Goal: Information Seeking & Learning: Learn about a topic

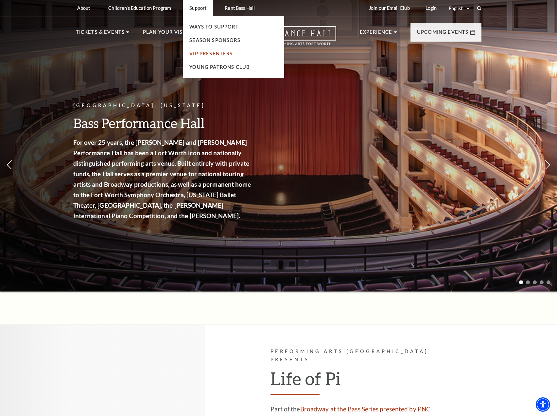
click at [197, 53] on link "VIP Presenters" at bounding box center [211, 54] width 43 height 6
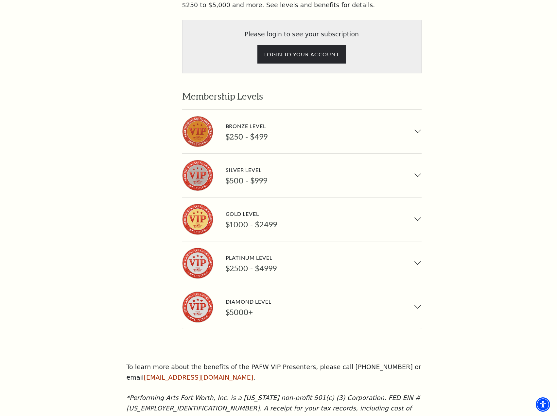
scroll to position [458, 0]
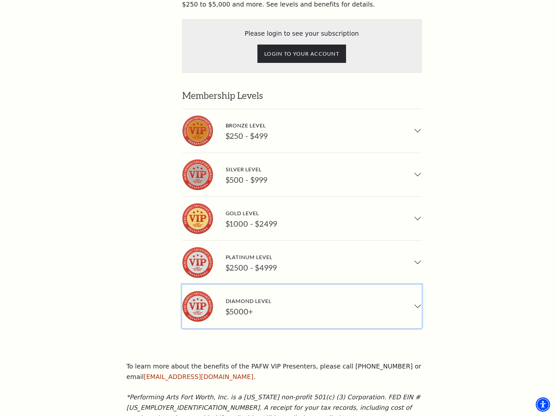
click at [345, 284] on button "Diamond Level $5000+" at bounding box center [302, 306] width 240 height 44
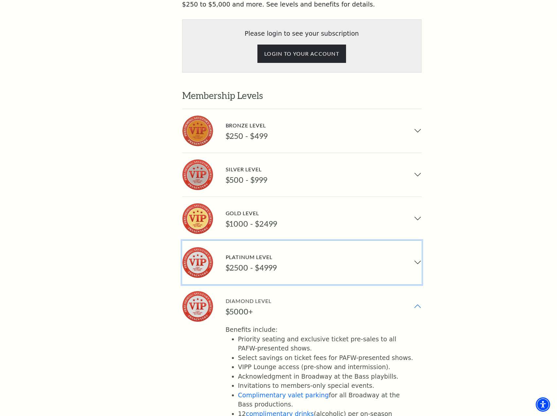
click at [325, 241] on button "Platinum Level $2500 - $4999" at bounding box center [302, 263] width 240 height 44
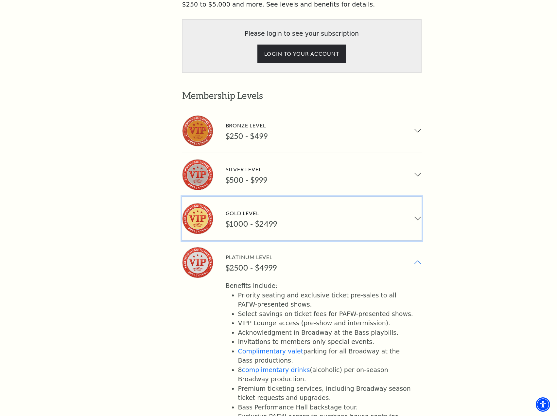
click at [266, 208] on div "Gold Level" at bounding box center [252, 212] width 52 height 9
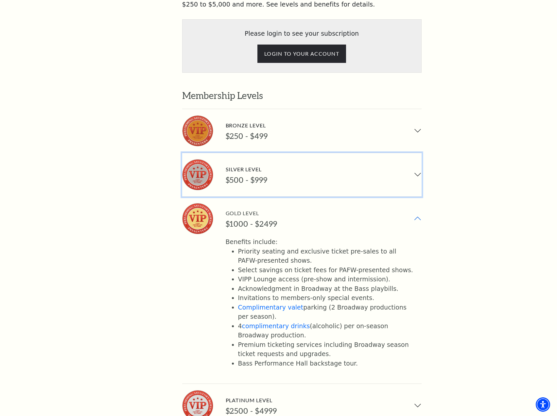
click at [273, 153] on button "Silver Level $500 - $999" at bounding box center [302, 175] width 240 height 44
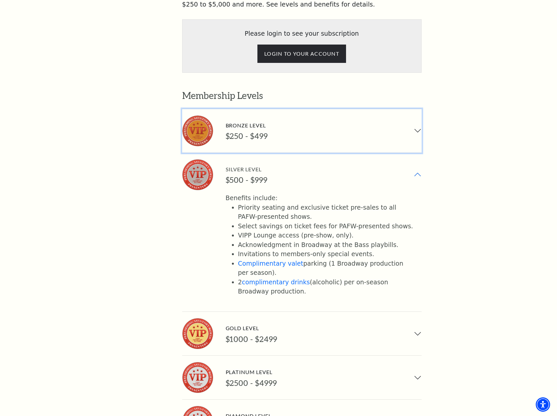
click at [259, 121] on div "Bronze Level" at bounding box center [247, 125] width 42 height 9
